Goal: Transaction & Acquisition: Subscribe to service/newsletter

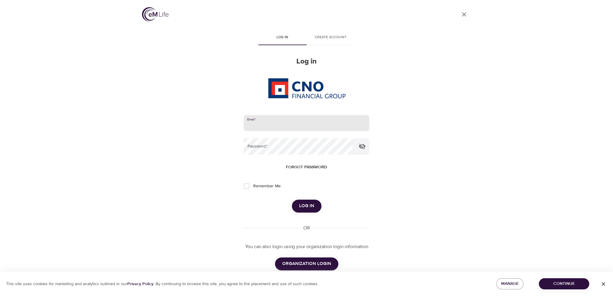
click at [270, 119] on input "email" at bounding box center [306, 123] width 125 height 16
type input "[PERSON_NAME][EMAIL_ADDRESS][PERSON_NAME][DOMAIN_NAME]"
click at [292, 200] on button "Log in" at bounding box center [307, 206] width 30 height 13
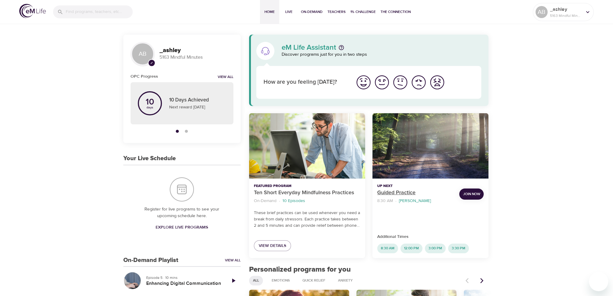
click at [383, 195] on p "Guided Practice" at bounding box center [415, 193] width 77 height 8
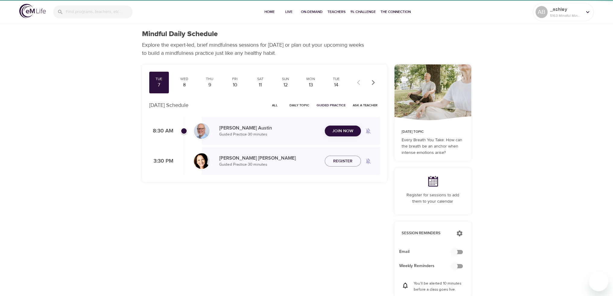
checkbox input "true"
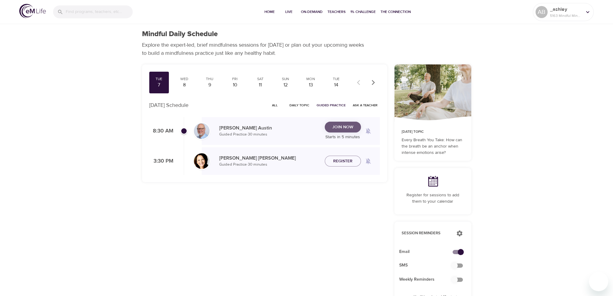
click at [338, 131] on button "Join Now" at bounding box center [343, 127] width 36 height 11
